Goal: Task Accomplishment & Management: Use online tool/utility

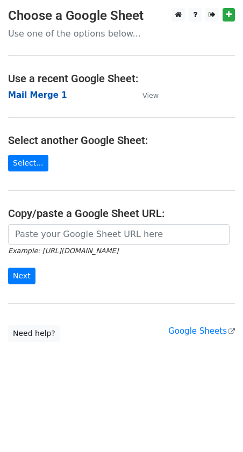
click at [42, 95] on strong "Mail Merge 1" at bounding box center [37, 95] width 59 height 10
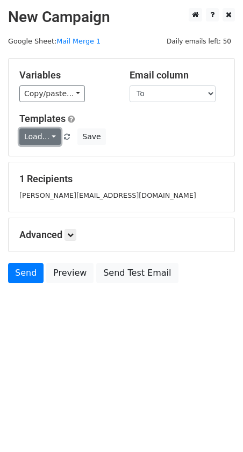
click at [46, 138] on link "Load..." at bounding box center [39, 136] width 41 height 17
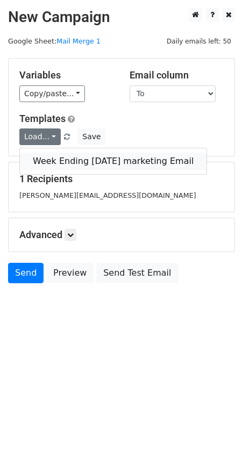
click at [53, 159] on link "Week Ending [DATE] marketing Email" at bounding box center [113, 161] width 187 height 17
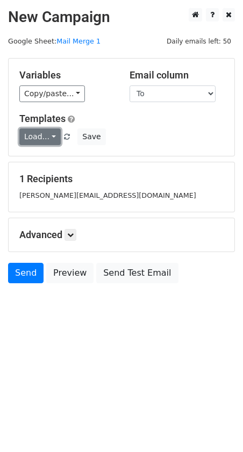
click at [48, 138] on link "Load..." at bounding box center [39, 136] width 41 height 17
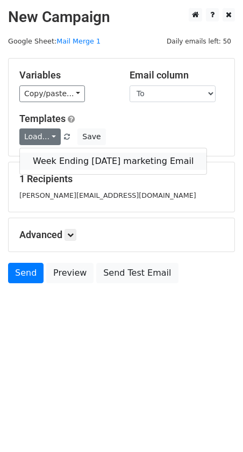
click at [57, 160] on link "Week Ending [DATE] marketing Email" at bounding box center [113, 161] width 187 height 17
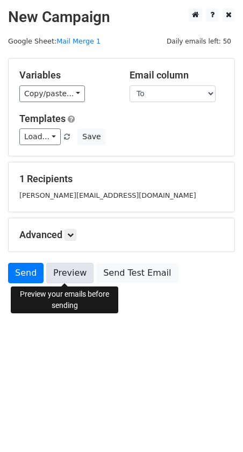
click at [68, 274] on link "Preview" at bounding box center [69, 273] width 47 height 20
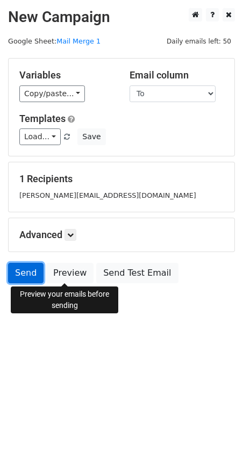
click at [21, 269] on link "Send" at bounding box center [25, 273] width 35 height 20
